Goal: Find specific page/section: Find specific page/section

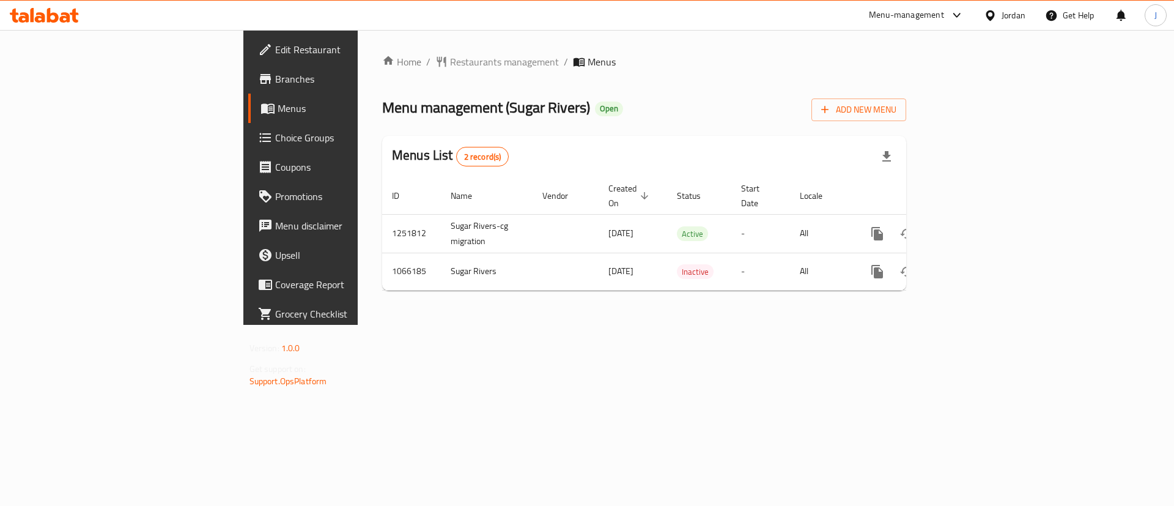
click at [275, 80] on span "Branches" at bounding box center [352, 79] width 155 height 15
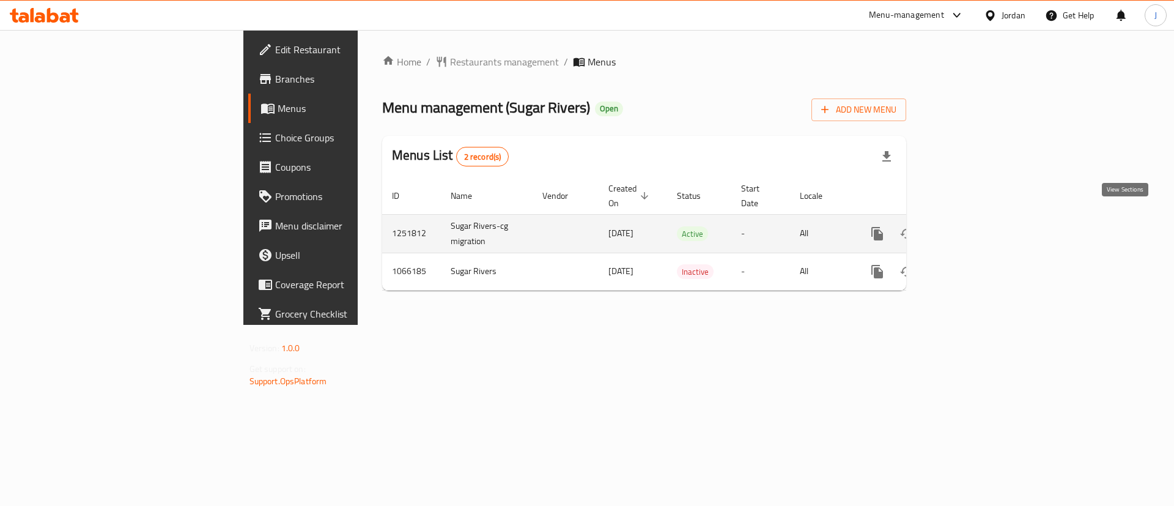
click at [980, 219] on link "enhanced table" at bounding box center [965, 233] width 29 height 29
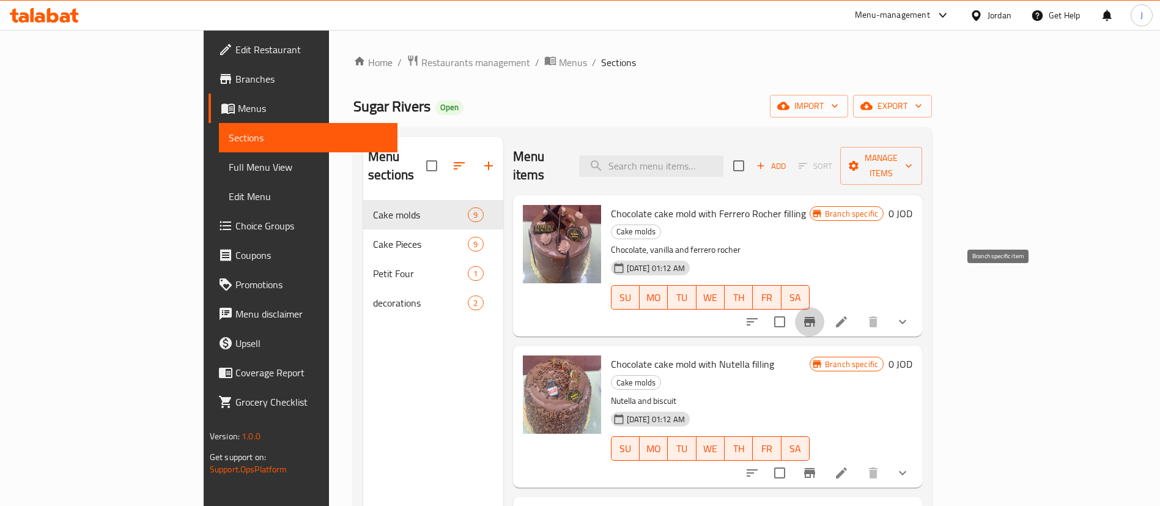
click at [817, 314] on icon "Branch-specific-item" at bounding box center [809, 321] width 15 height 15
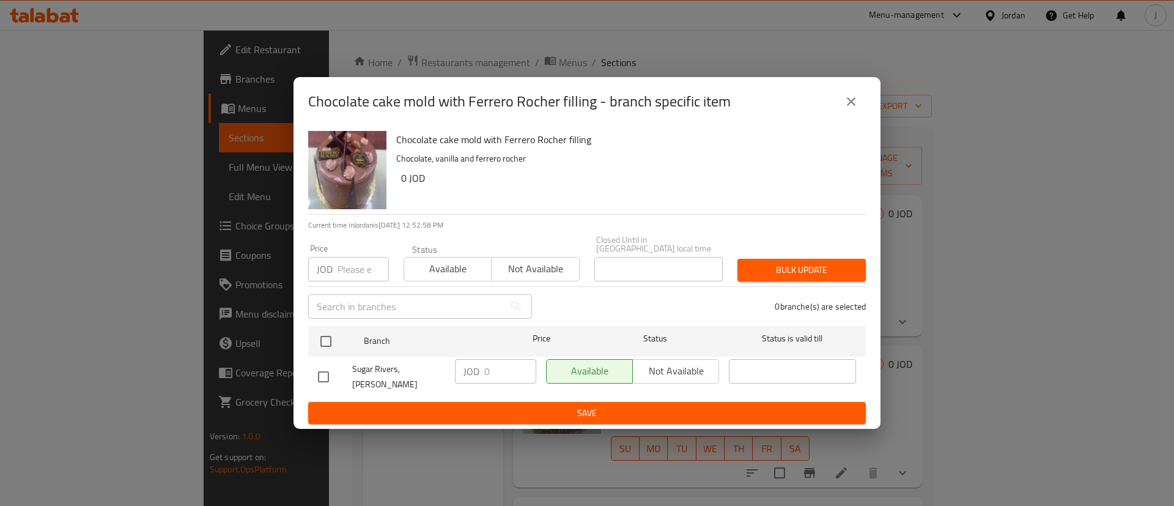
click at [847, 109] on icon "close" at bounding box center [851, 101] width 15 height 15
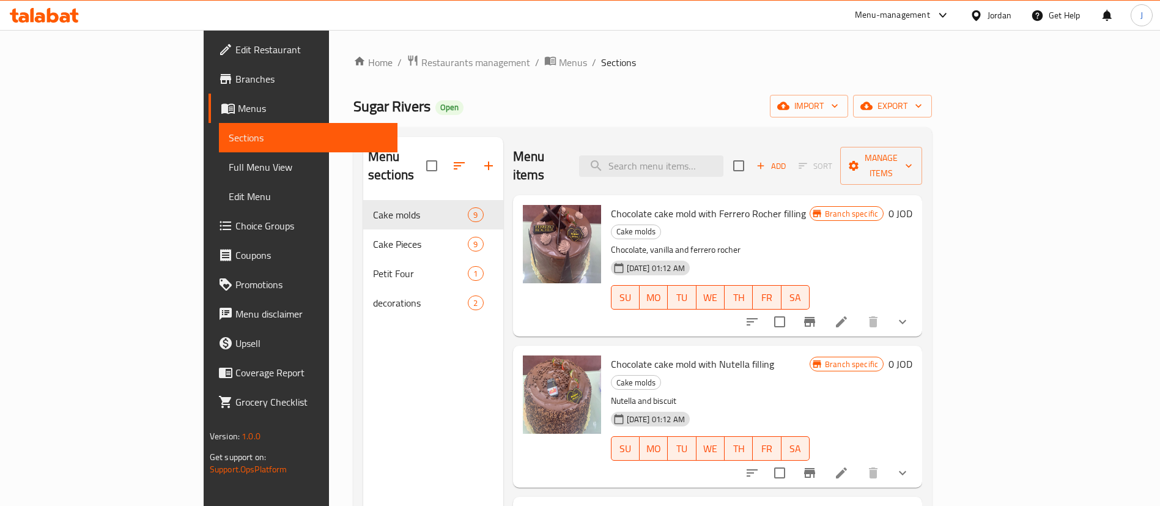
click at [815, 468] on icon "Branch-specific-item" at bounding box center [809, 473] width 11 height 10
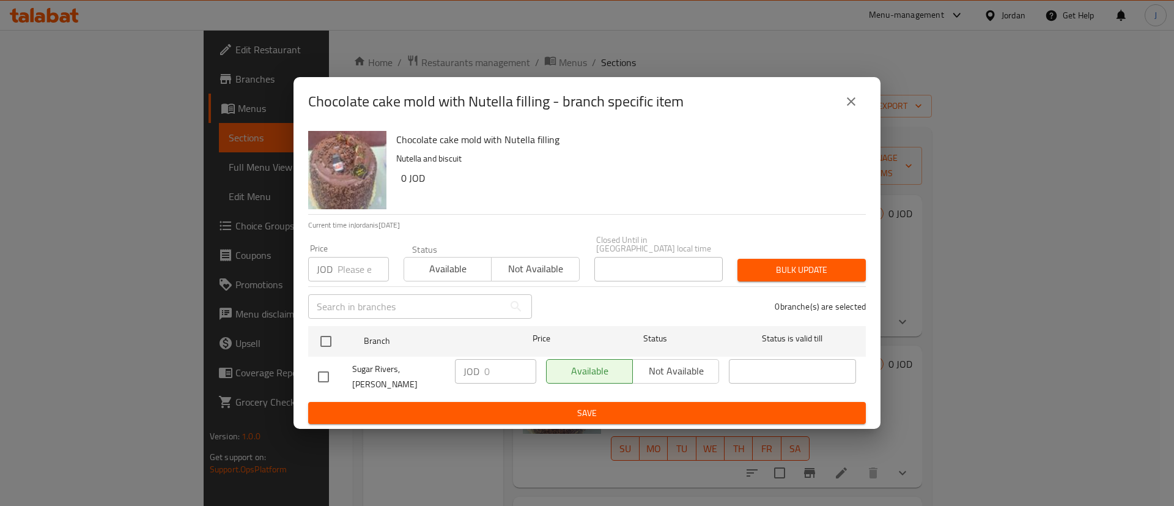
click at [853, 106] on icon "close" at bounding box center [851, 101] width 9 height 9
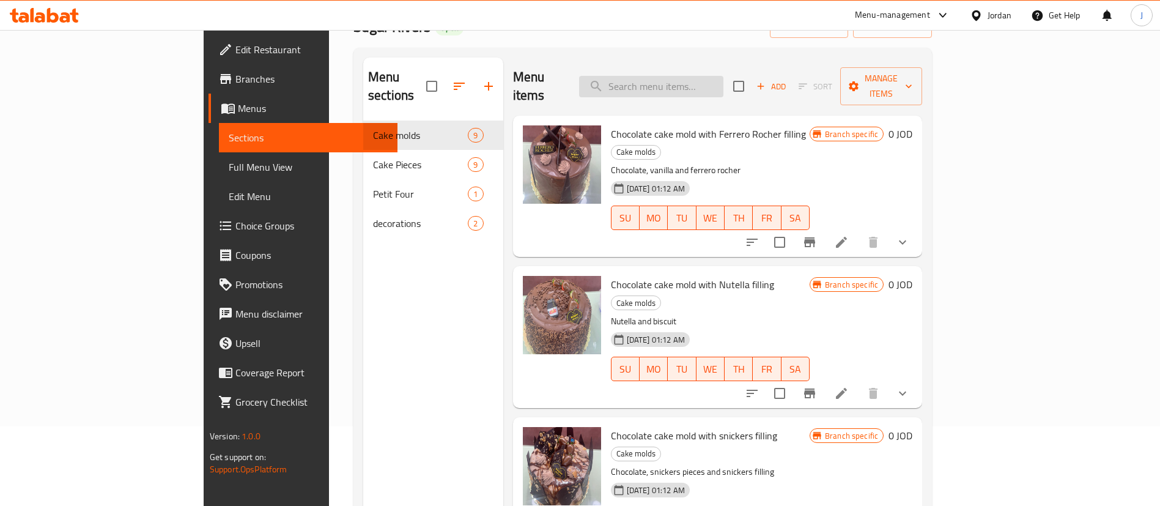
click at [689, 81] on input "search" at bounding box center [651, 86] width 144 height 21
type input "black fo"
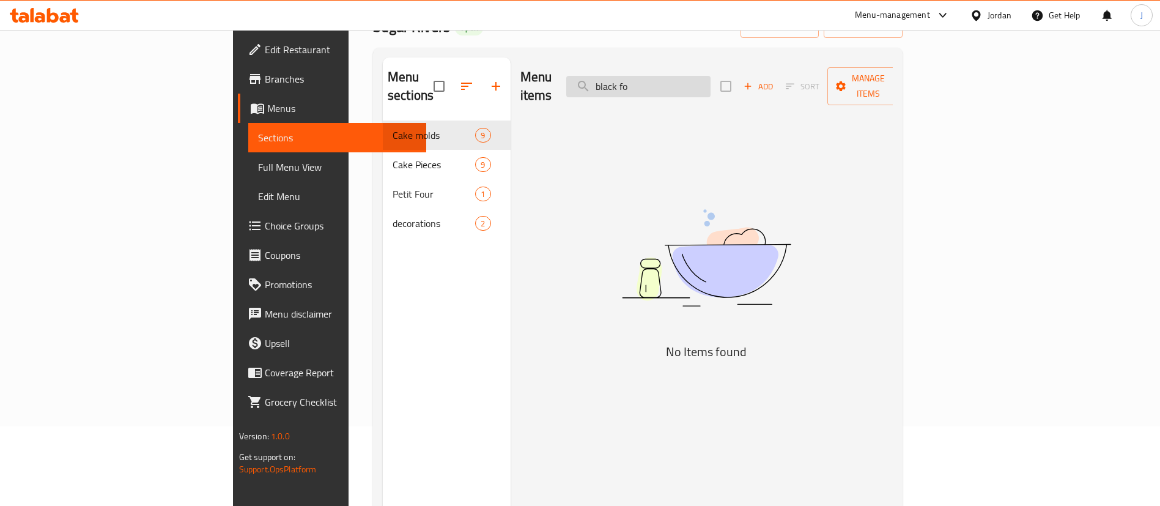
click at [711, 83] on input "black fo" at bounding box center [638, 86] width 144 height 21
type input "b"
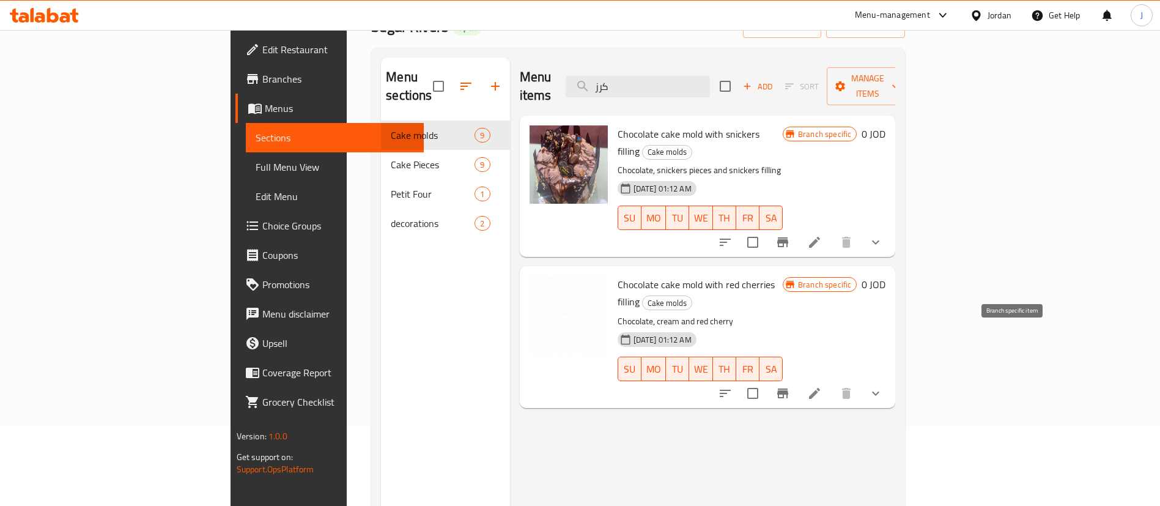
type input "كرز"
click at [798, 379] on button "Branch-specific-item" at bounding box center [782, 393] width 29 height 29
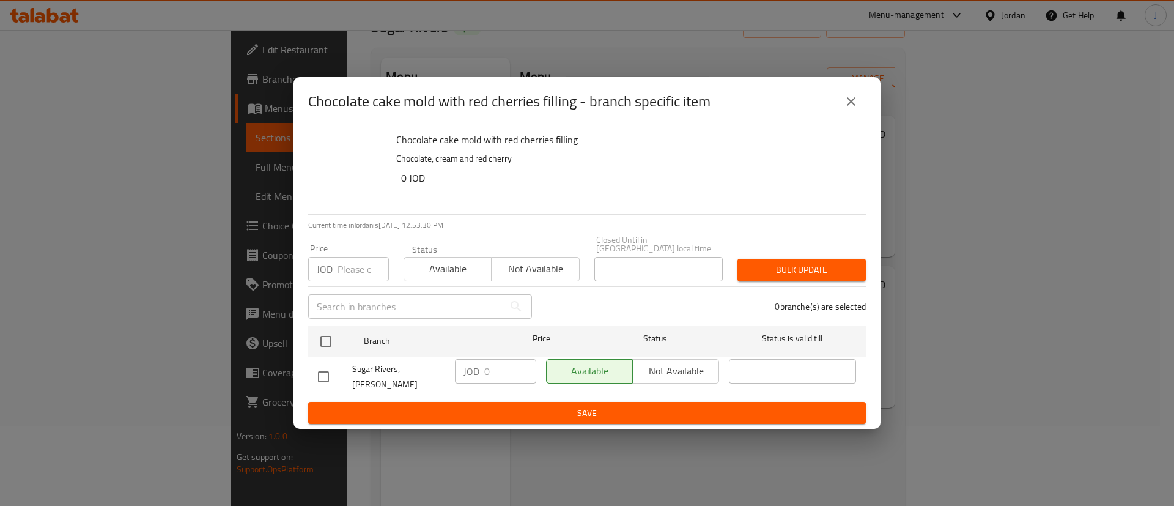
click at [837, 109] on button "close" at bounding box center [851, 101] width 29 height 29
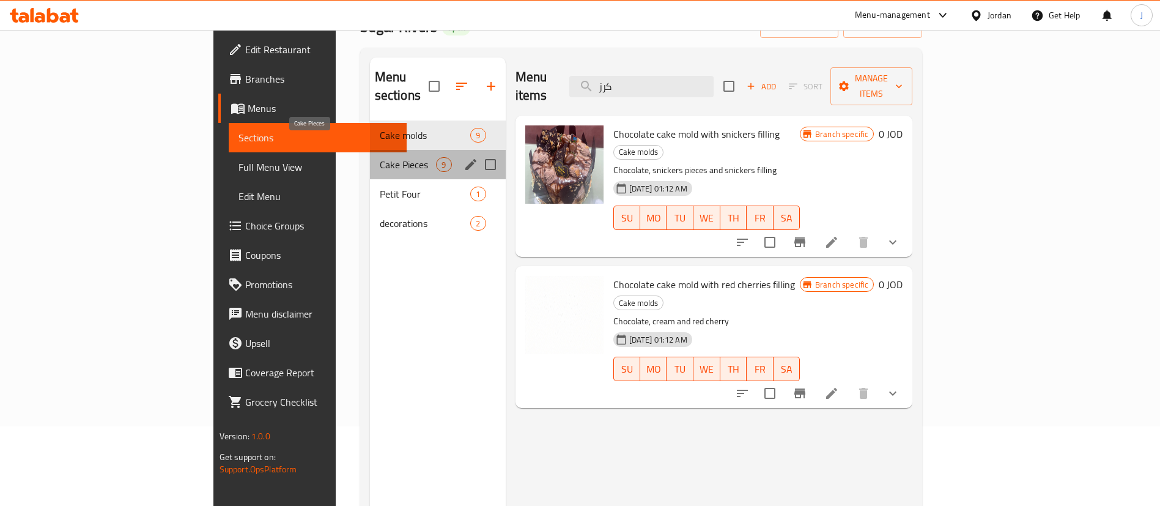
click at [380, 157] on span "Cake Pieces" at bounding box center [408, 164] width 57 height 15
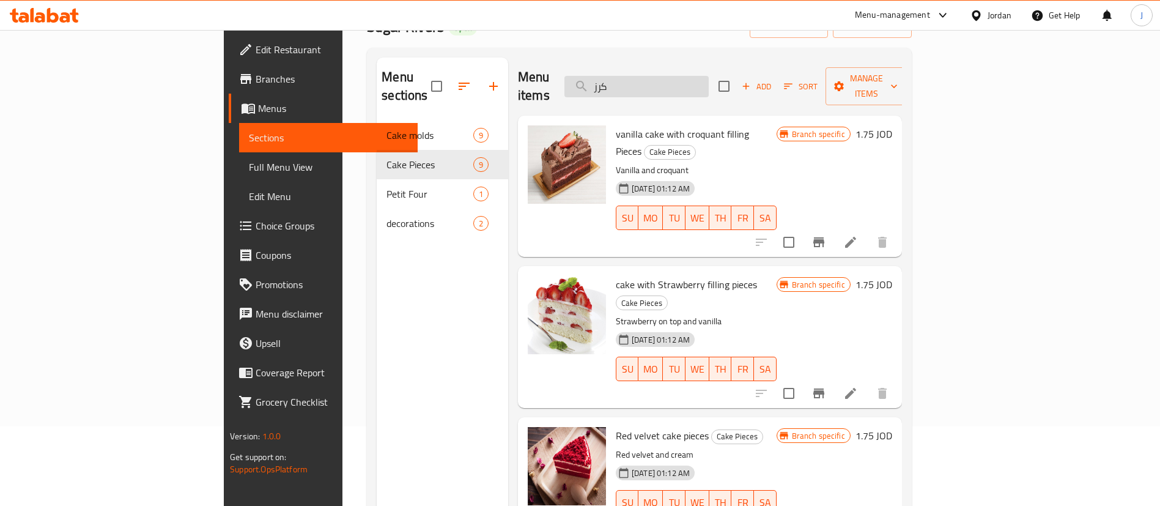
click at [709, 80] on input "كرز" at bounding box center [637, 86] width 144 height 21
click at [709, 80] on input "search" at bounding box center [637, 86] width 144 height 21
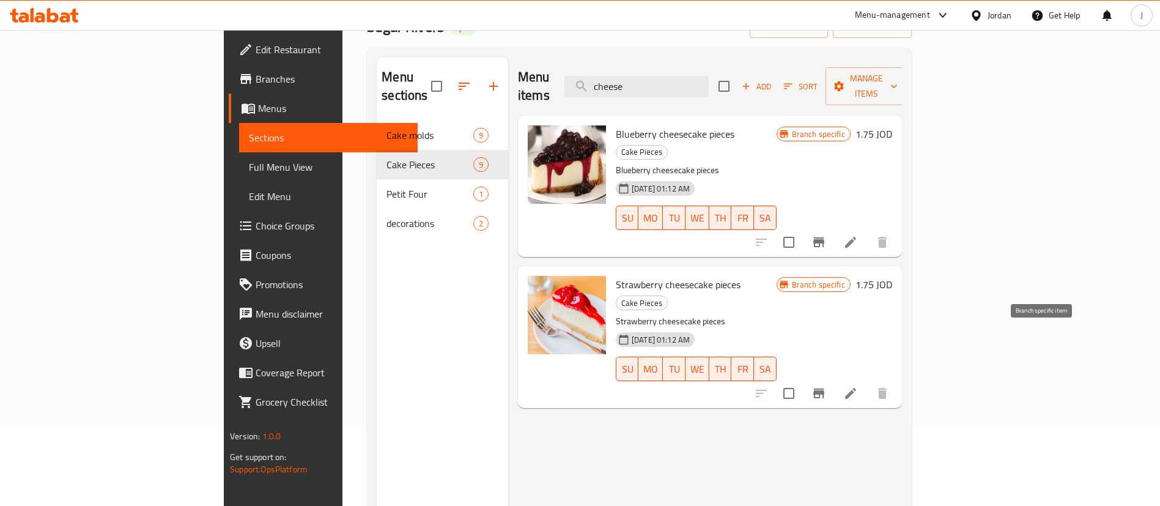
type input "cheese"
click at [824, 388] on icon "Branch-specific-item" at bounding box center [818, 393] width 11 height 10
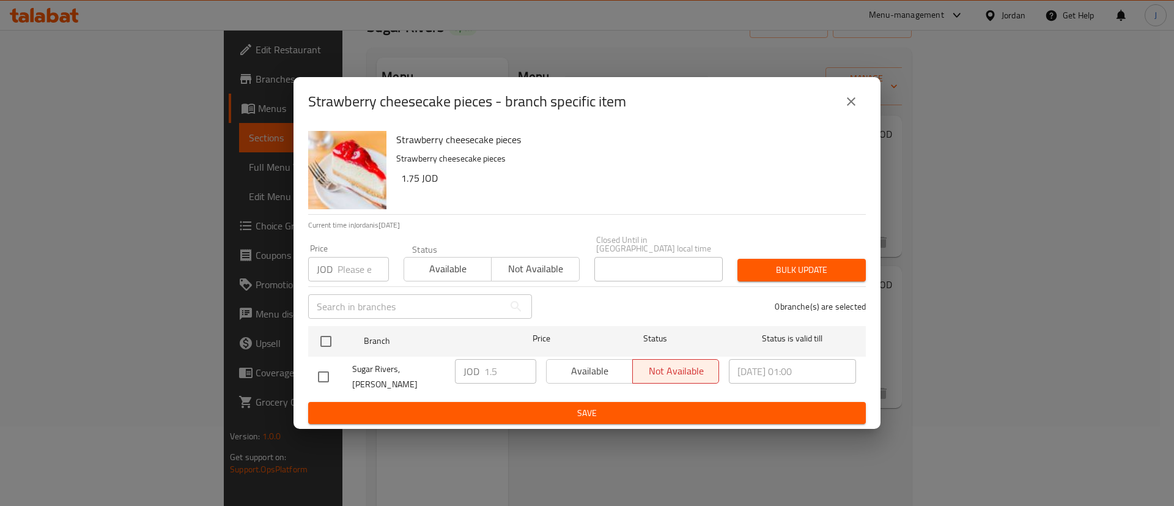
click at [850, 106] on icon "close" at bounding box center [851, 101] width 15 height 15
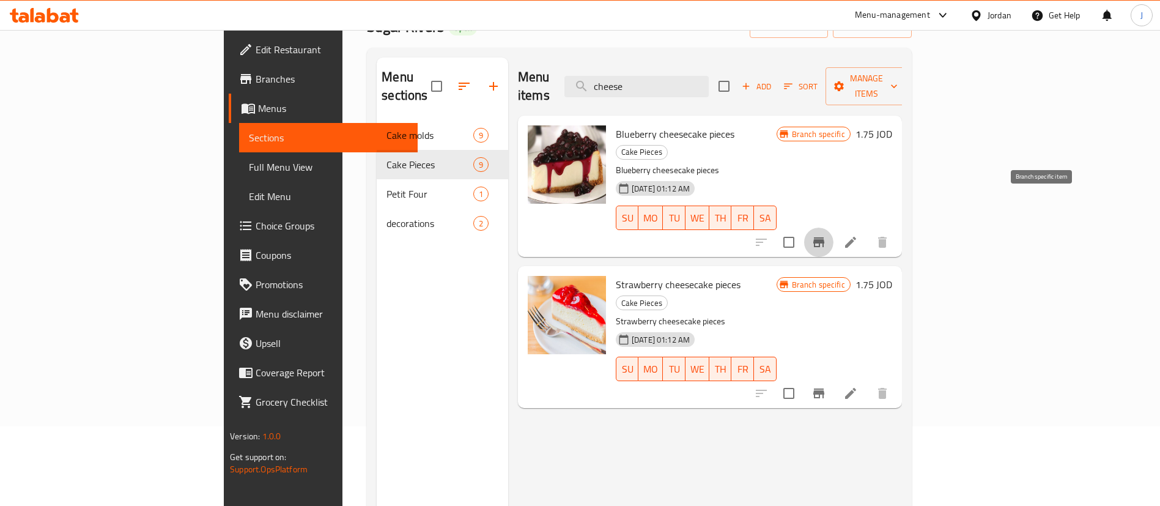
click at [826, 235] on icon "Branch-specific-item" at bounding box center [819, 242] width 15 height 15
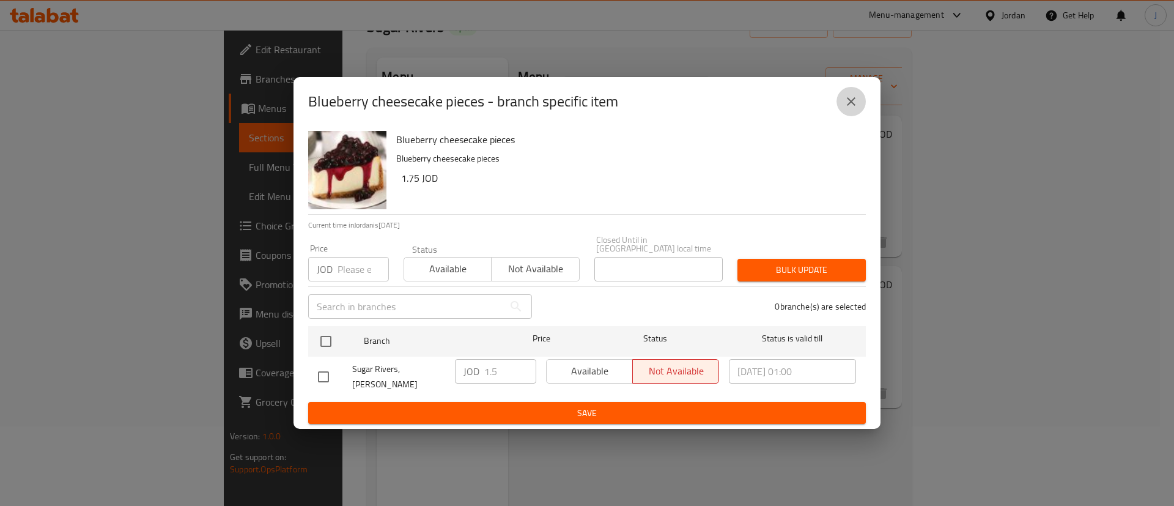
click at [862, 114] on button "close" at bounding box center [851, 101] width 29 height 29
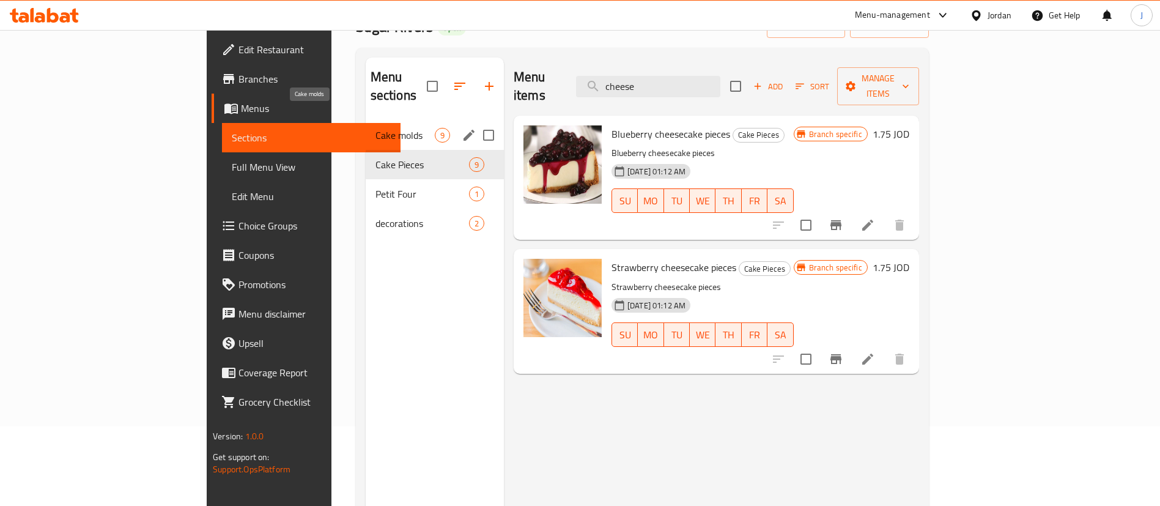
click at [376, 128] on span "Cake molds" at bounding box center [405, 135] width 59 height 15
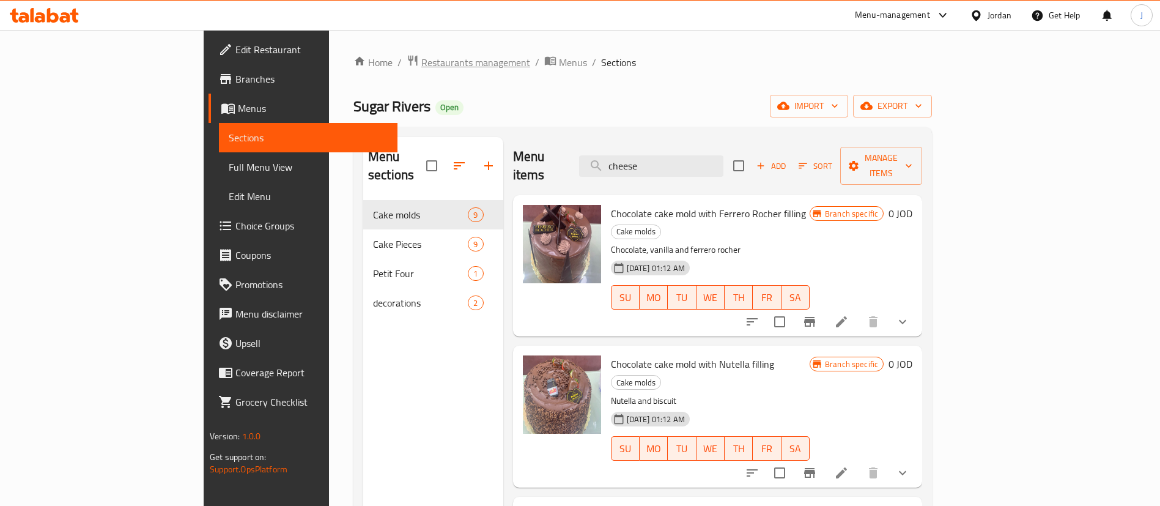
click at [421, 62] on span "Restaurants management" at bounding box center [475, 62] width 109 height 15
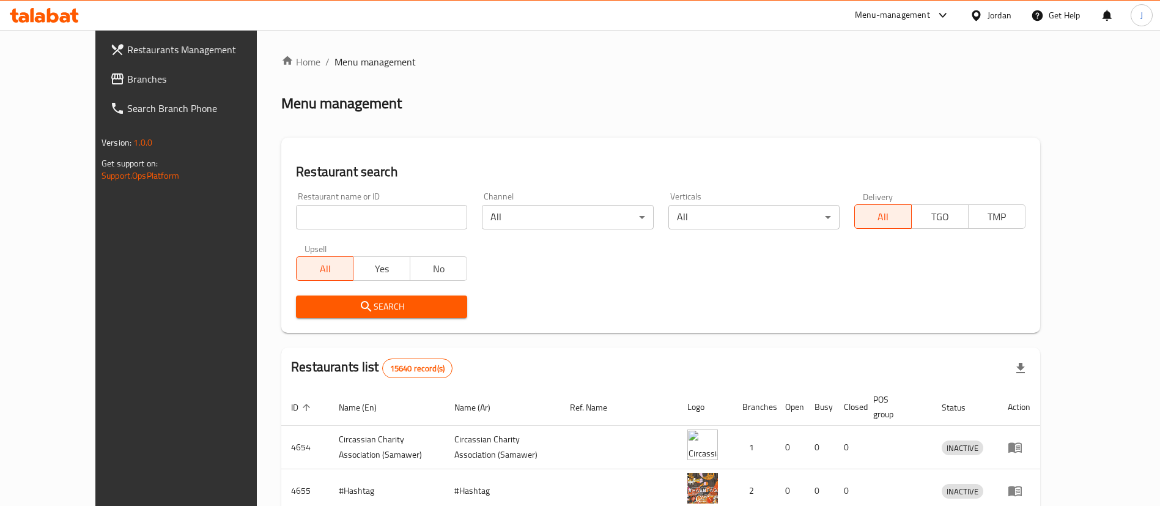
click at [321, 216] on input "search" at bounding box center [381, 217] width 171 height 24
type input "sugar river"
click button "Search" at bounding box center [381, 306] width 171 height 23
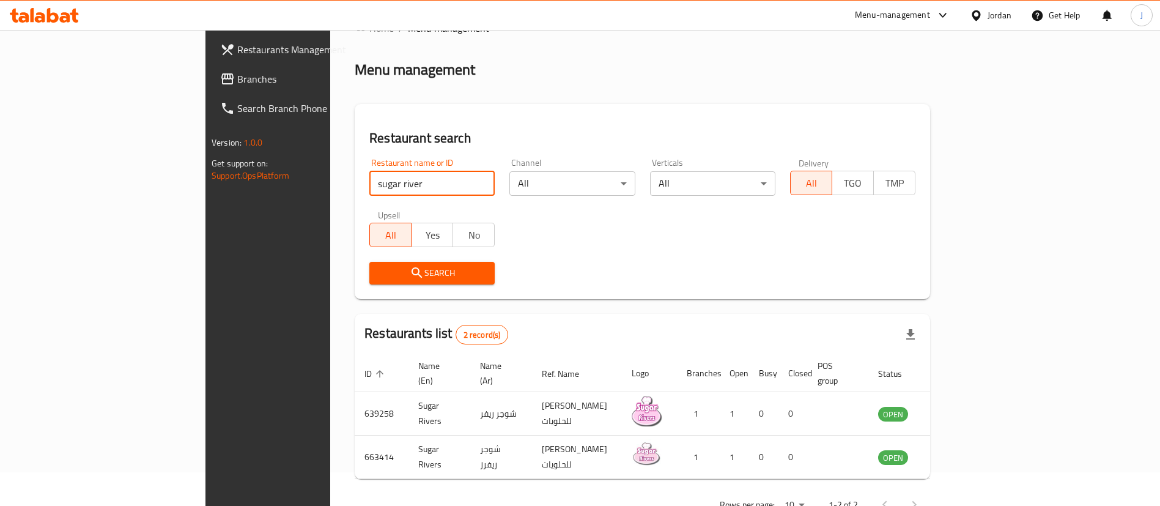
scroll to position [59, 0]
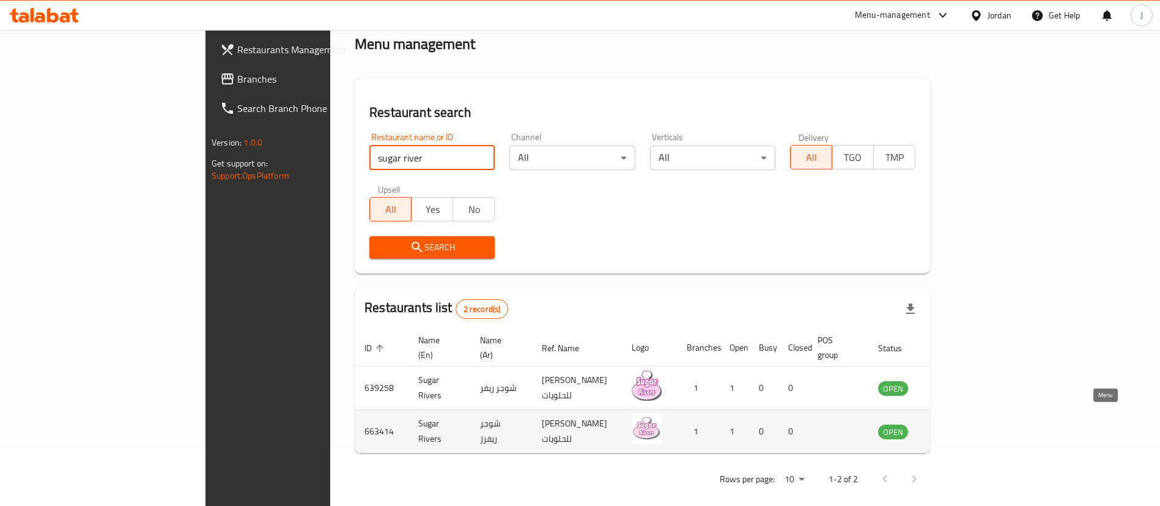
click at [955, 429] on icon "enhanced table" at bounding box center [952, 431] width 4 height 5
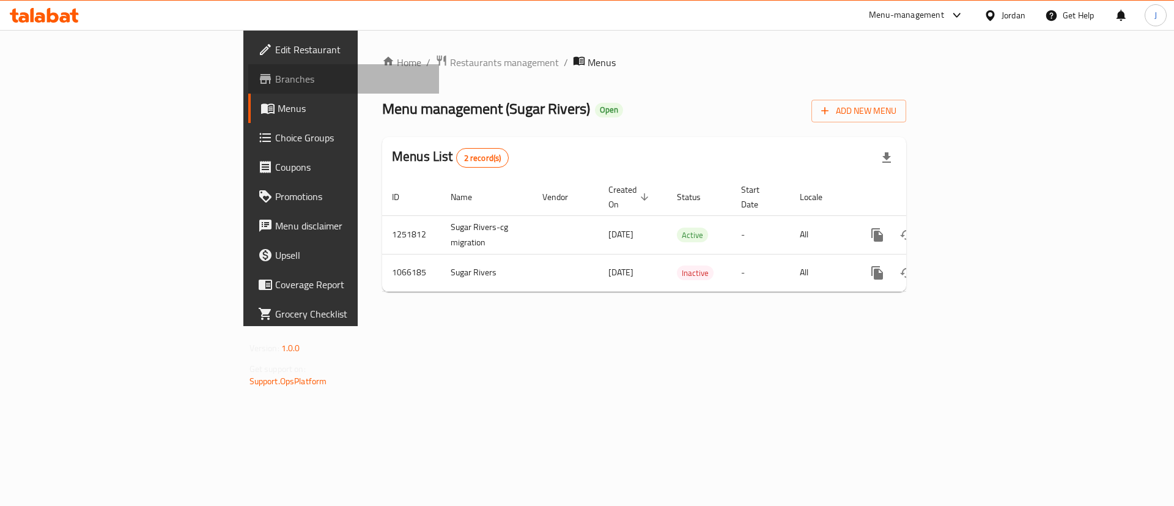
click at [275, 80] on span "Branches" at bounding box center [352, 79] width 155 height 15
